Goal: Task Accomplishment & Management: Complete application form

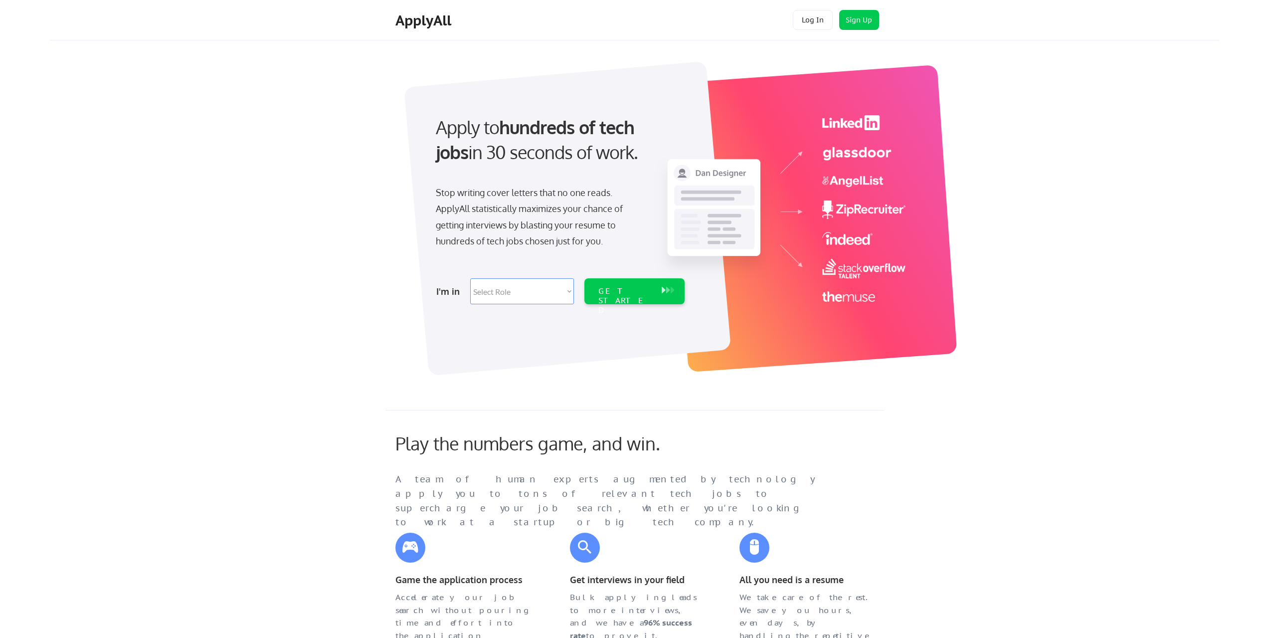
click at [508, 294] on select "Select Role Software Engineering Product Management Customer Success Sales UI/U…" at bounding box center [522, 291] width 104 height 26
select select ""marketing___comms""
click at [470, 278] on select "Select Role Software Engineering Product Management Customer Success Sales UI/U…" at bounding box center [522, 291] width 104 height 26
select select ""marketing___comms""
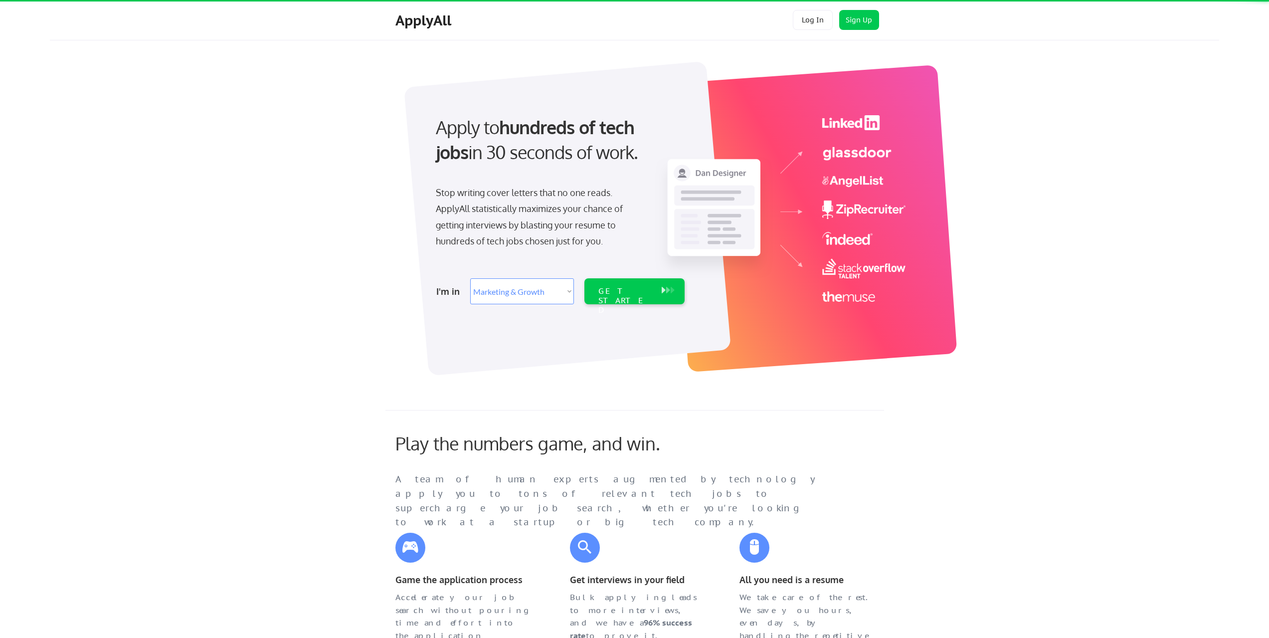
click at [628, 267] on div "Apply to hundreds of tech jobs in 30 seconds of work. Stop writing cover letter…" at bounding box center [559, 207] width 279 height 204
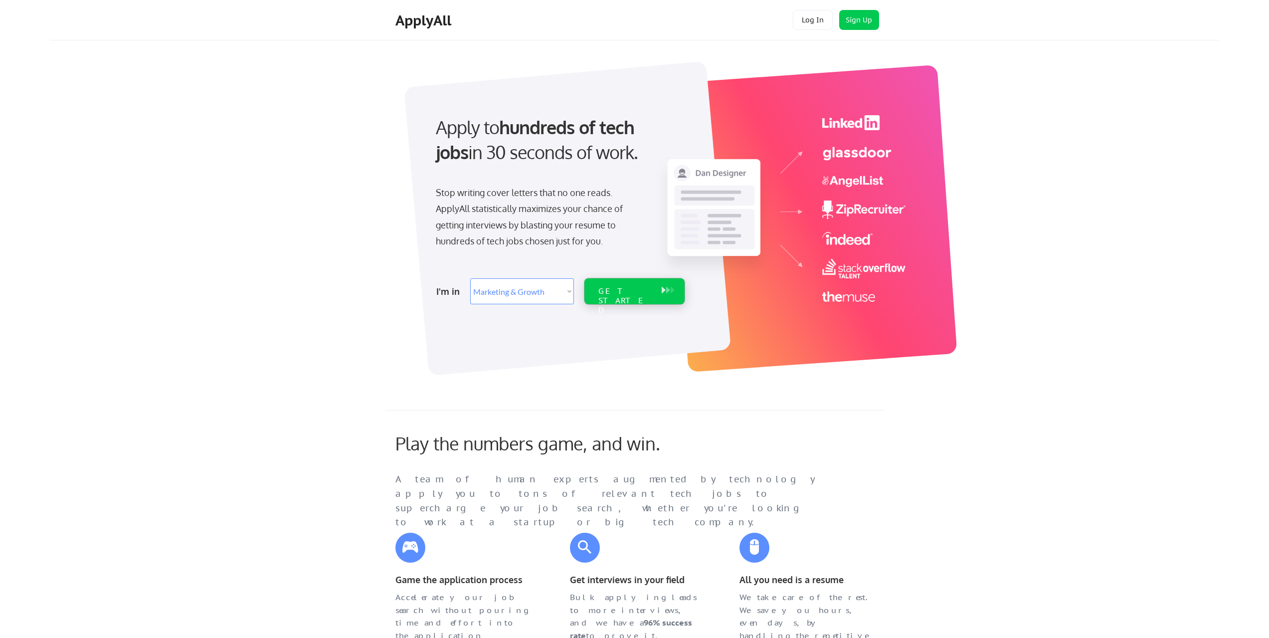
click at [634, 286] on div "GET STARTED" at bounding box center [624, 300] width 53 height 29
select select ""marketing___comms""
